Goal: Task Accomplishment & Management: Manage account settings

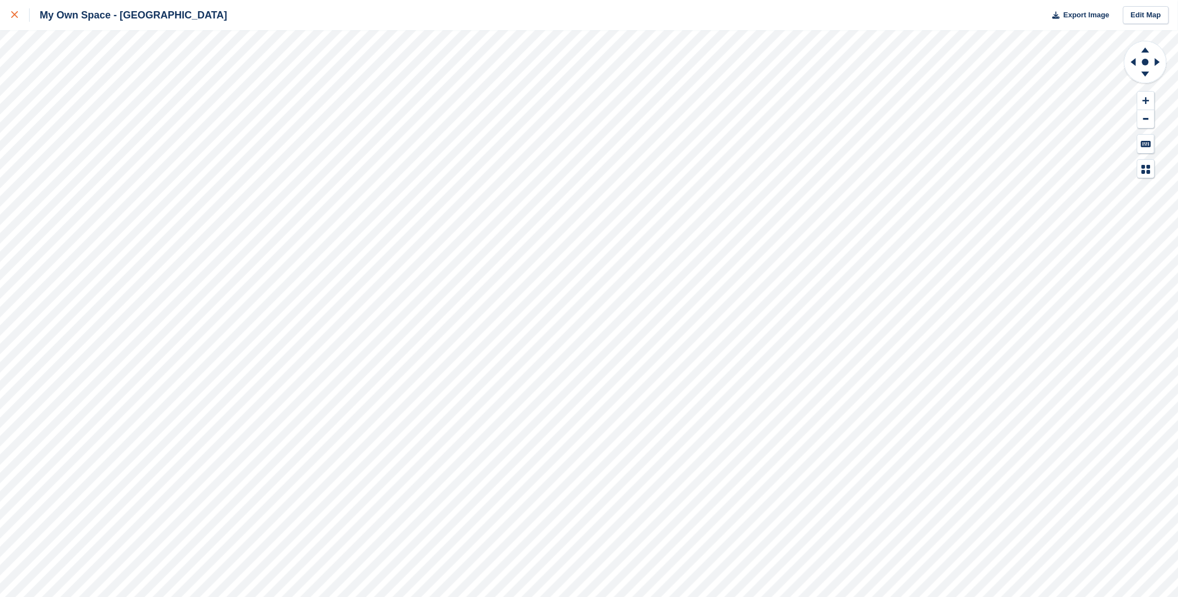
click at [18, 13] on div at bounding box center [20, 14] width 18 height 13
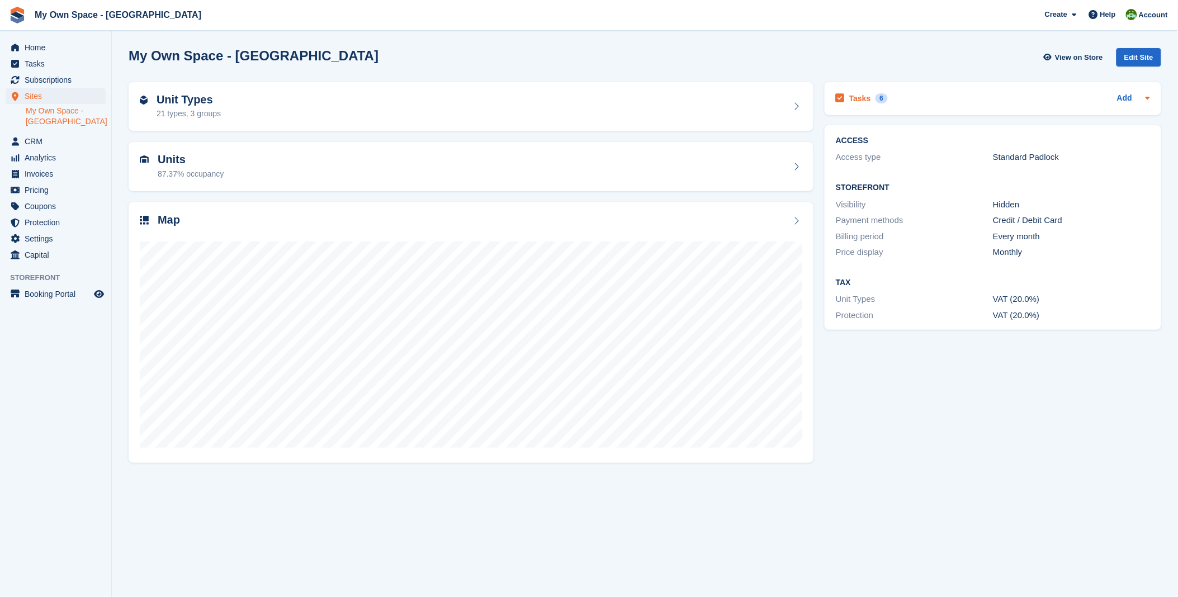
click at [853, 99] on h2 "Tasks" at bounding box center [860, 98] width 22 height 10
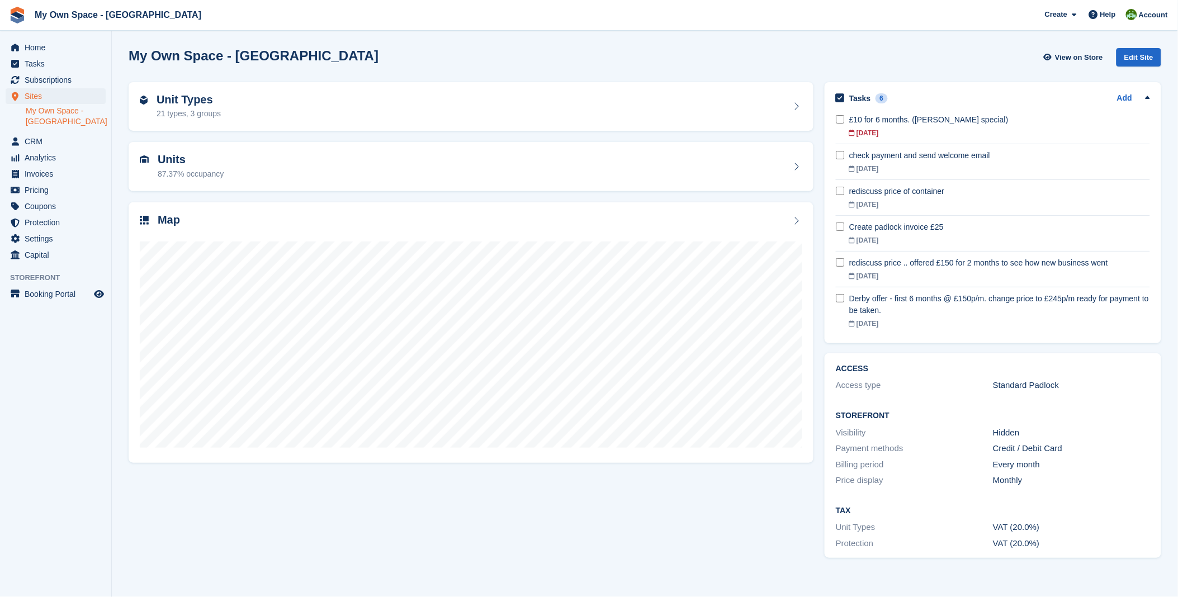
click at [669, 54] on div "My Own Space - Nottingham View on Store Edit Site" at bounding box center [645, 57] width 1032 height 18
drag, startPoint x: 47, startPoint y: 42, endPoint x: 54, endPoint y: 46, distance: 8.3
click at [47, 43] on span "Home" at bounding box center [58, 48] width 67 height 16
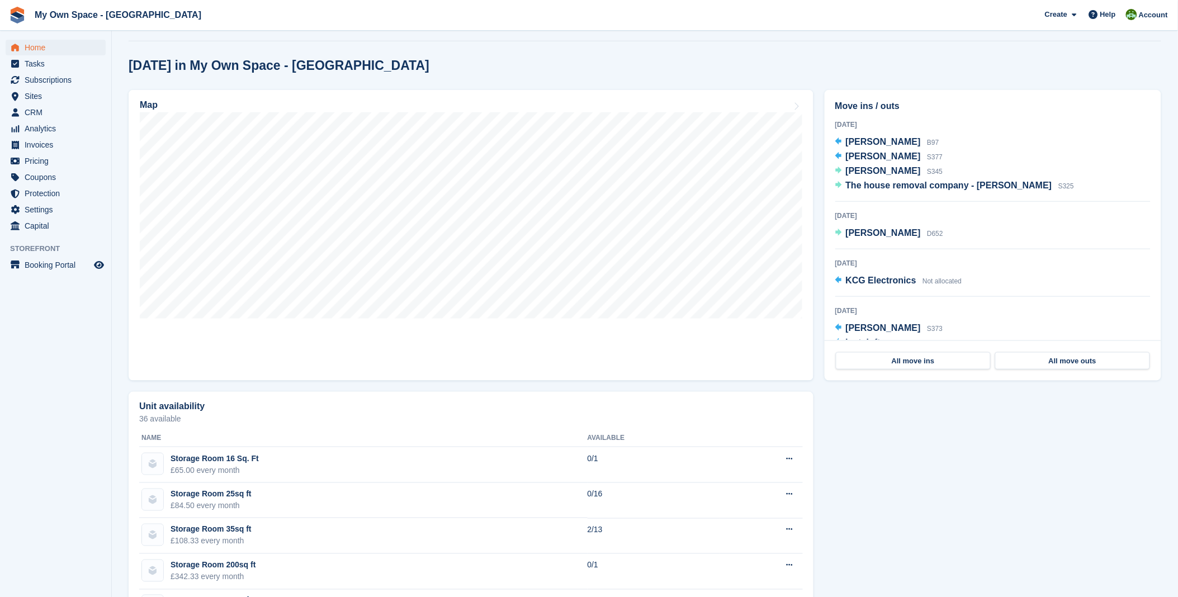
scroll to position [280, 0]
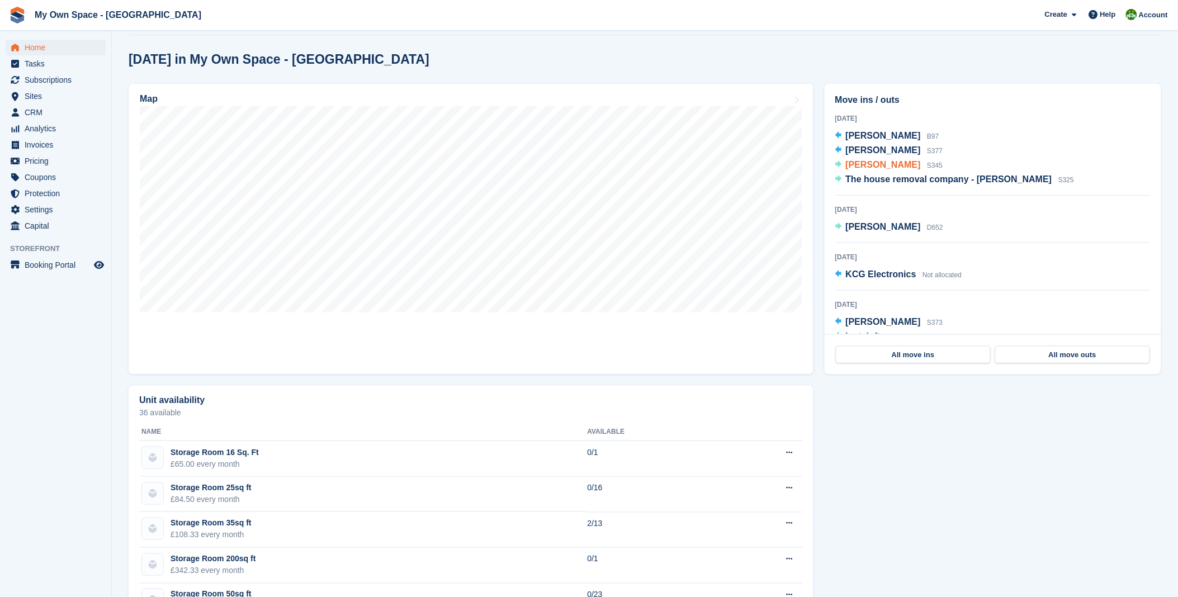
click at [874, 169] on span "[PERSON_NAME]" at bounding box center [883, 165] width 75 height 10
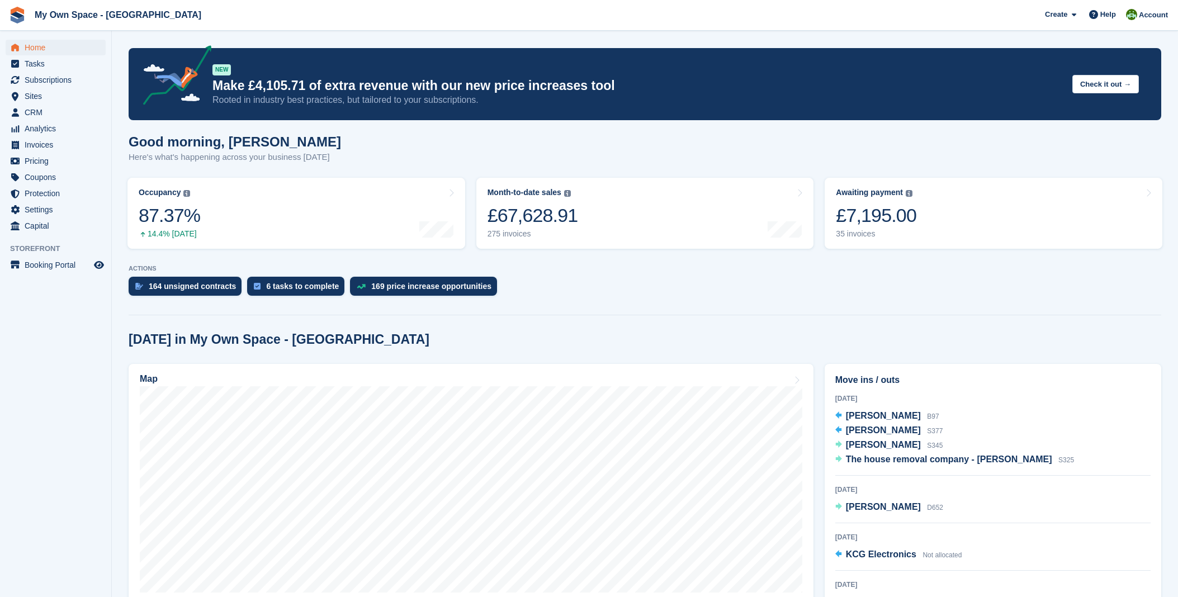
scroll to position [280, 0]
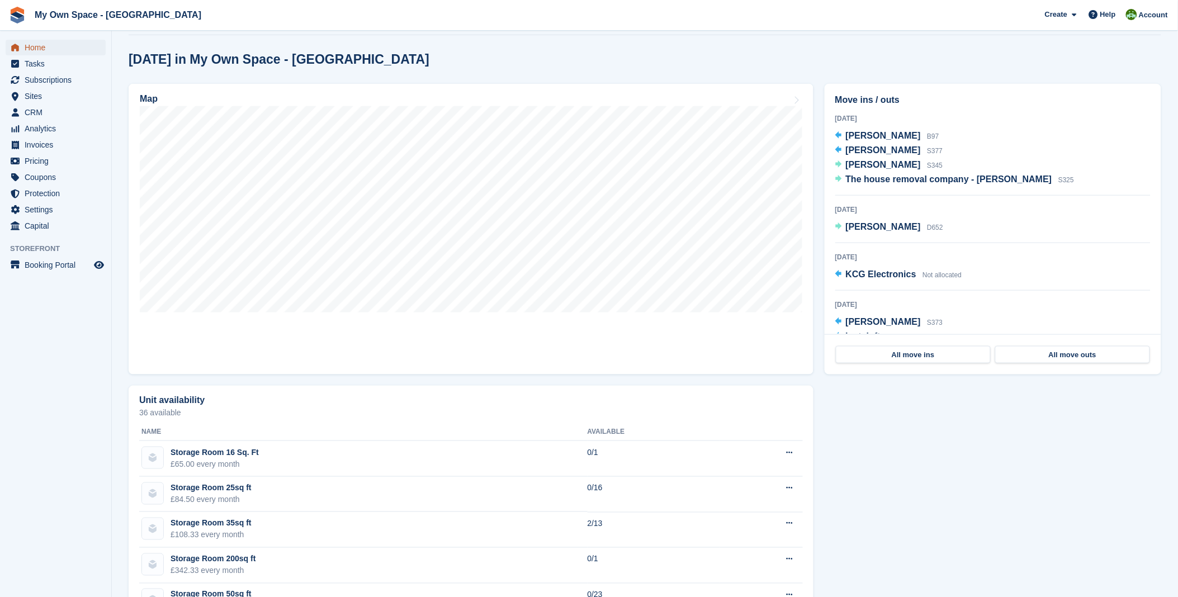
click at [56, 42] on span "Home" at bounding box center [58, 48] width 67 height 16
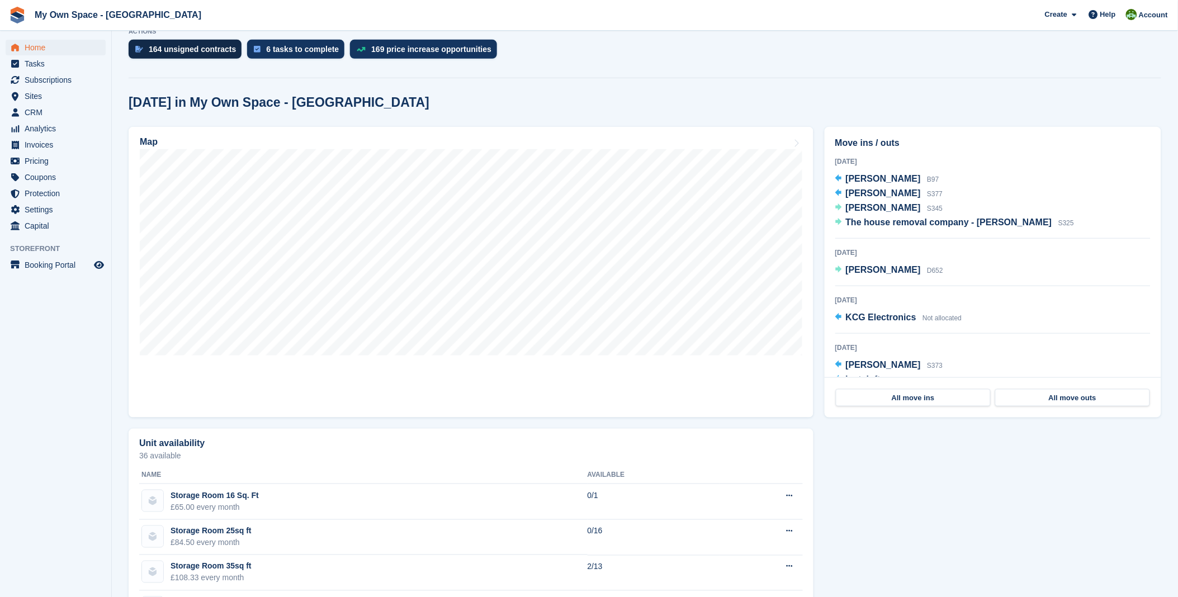
scroll to position [124, 0]
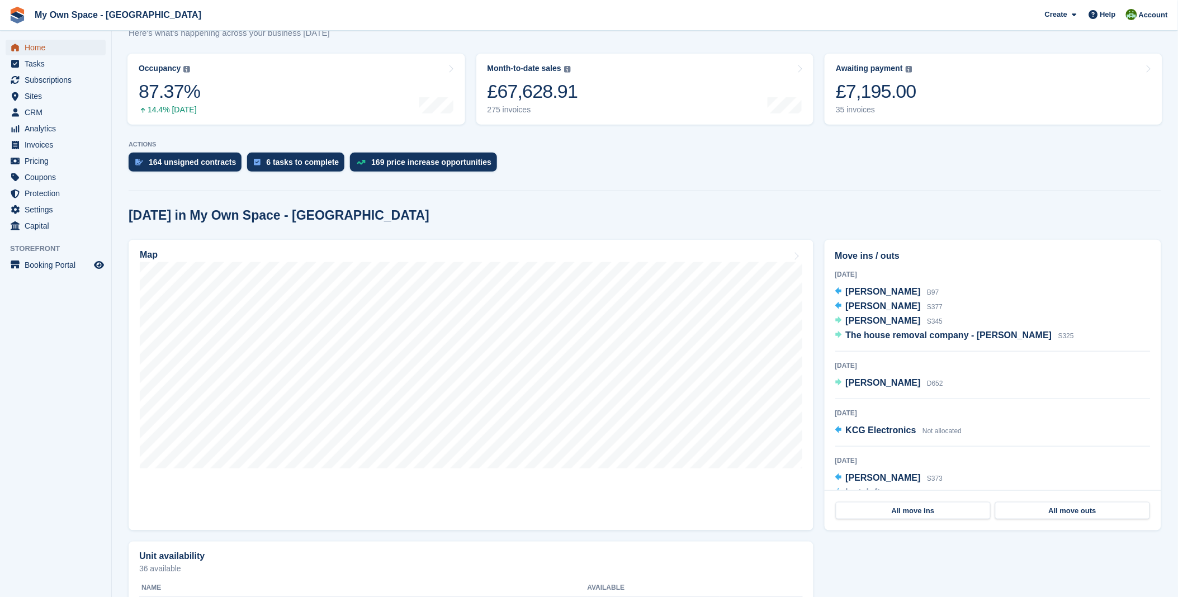
click at [46, 50] on span "Home" at bounding box center [58, 48] width 67 height 16
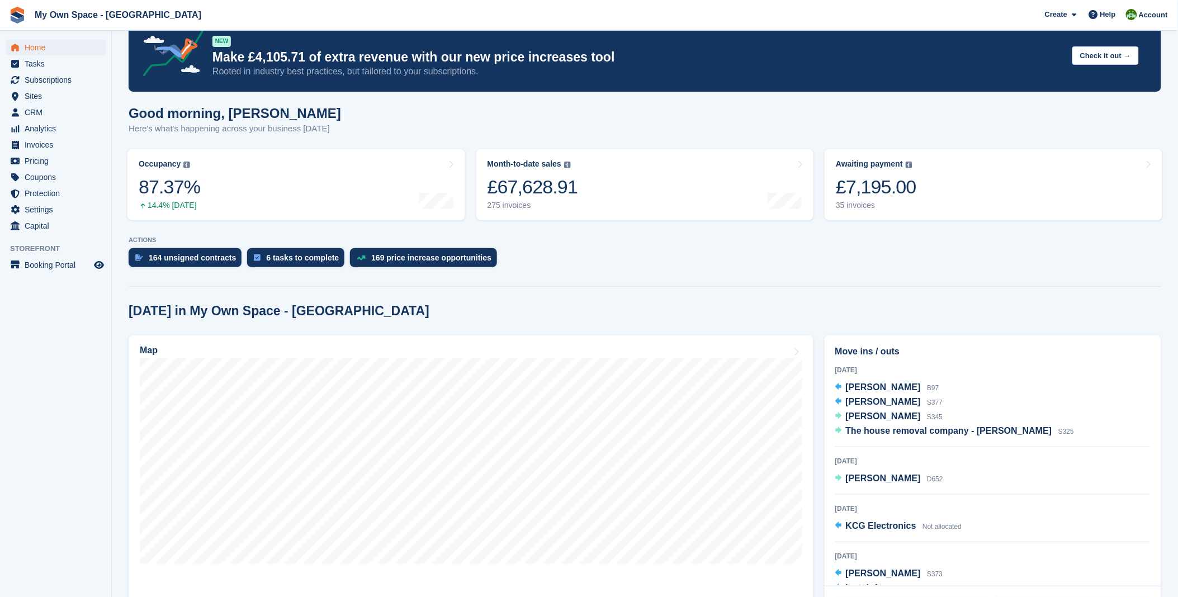
scroll to position [0, 0]
